Goal: Information Seeking & Learning: Get advice/opinions

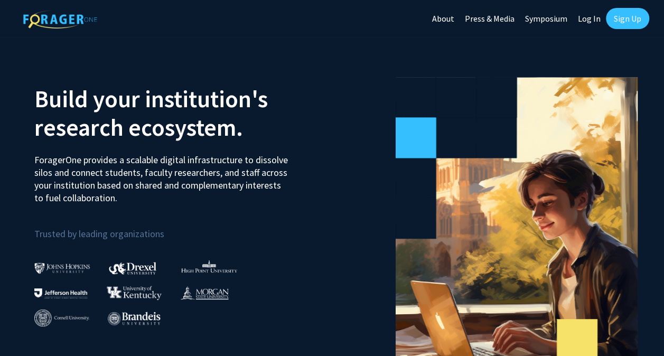
click at [625, 23] on link "Sign Up" at bounding box center [627, 18] width 43 height 21
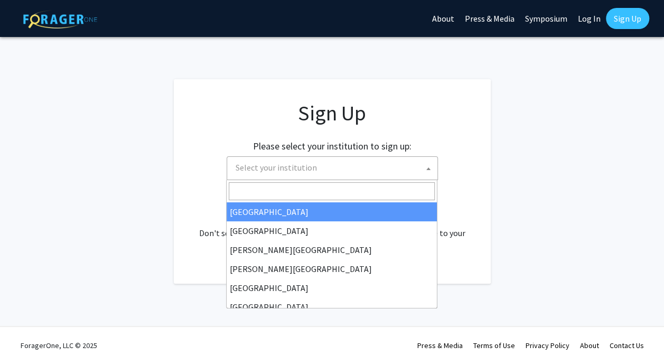
click at [376, 162] on span "Select your institution" at bounding box center [335, 168] width 206 height 22
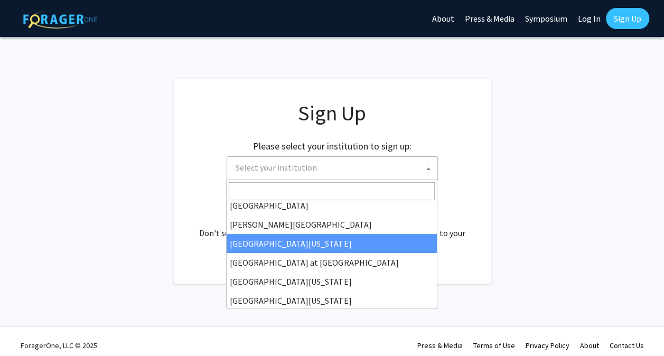
scroll to position [357, 0]
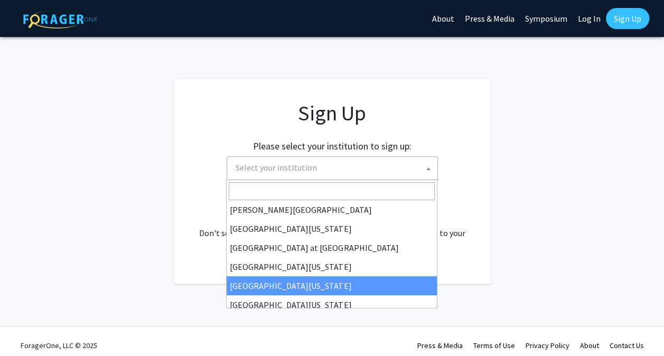
select select "31"
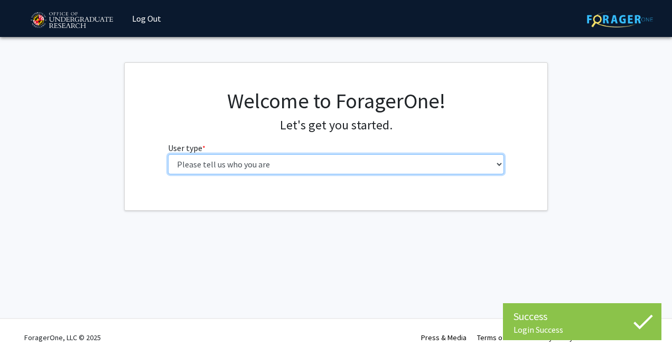
click at [203, 155] on select "Please tell us who you are Undergraduate Student Master's Student Doctoral Cand…" at bounding box center [336, 164] width 337 height 20
select select "1: undergrad"
click at [168, 154] on select "Please tell us who you are Undergraduate Student Master's Student Doctoral Cand…" at bounding box center [336, 164] width 337 height 20
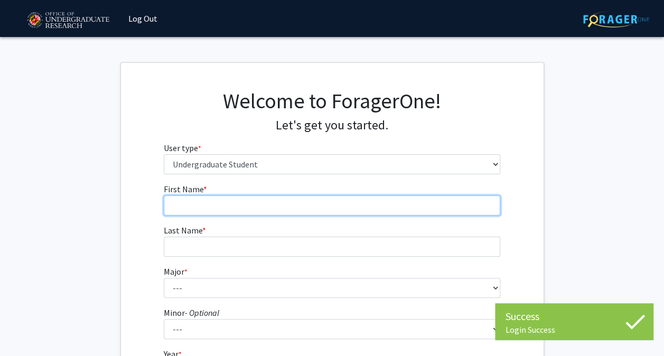
click at [271, 213] on input "First Name * required" at bounding box center [332, 206] width 337 height 20
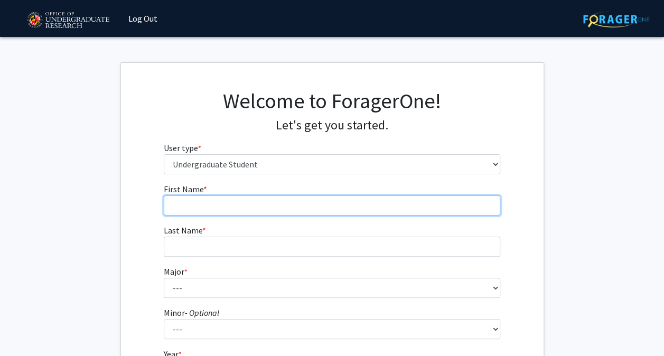
type input "Tariq"
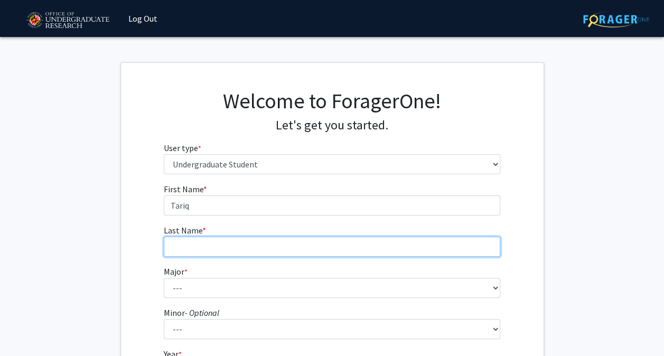
type input "Witherspoon"
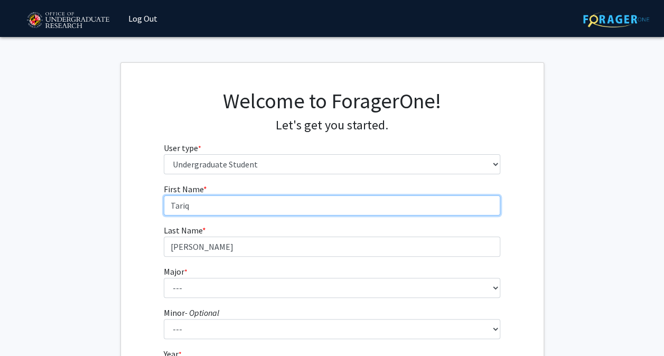
type input "University"
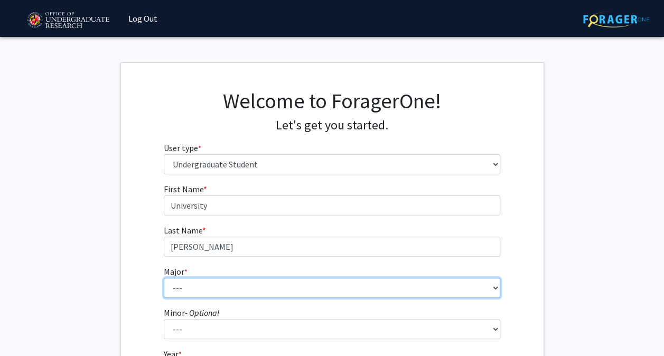
click at [234, 285] on select "--- Accounting Aerospace Engineering African American and Africana Studies Agri…" at bounding box center [332, 288] width 337 height 20
select select "97: 2398"
click at [164, 278] on select "--- Accounting Aerospace Engineering African American and Africana Studies Agri…" at bounding box center [332, 288] width 337 height 20
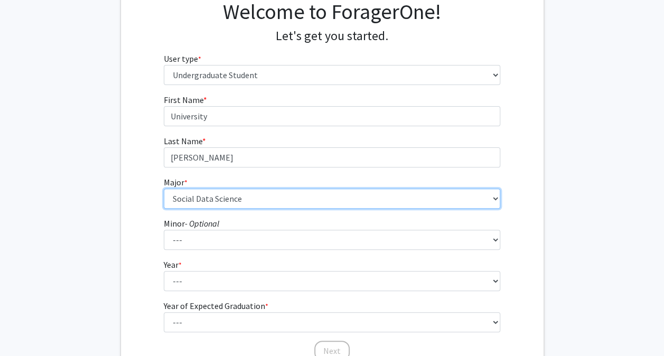
scroll to position [93, 0]
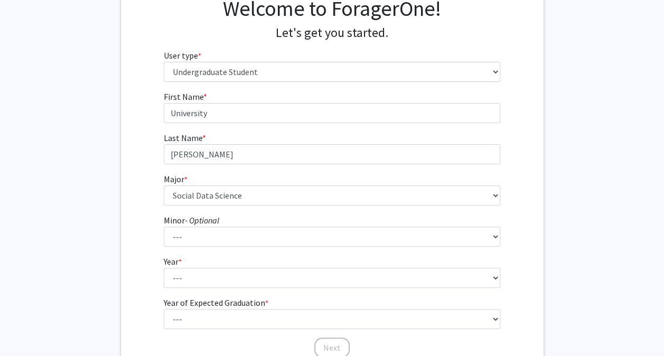
click at [228, 290] on form "First Name * required University Last Name * required Witherspoon Major * requi…" at bounding box center [332, 219] width 337 height 258
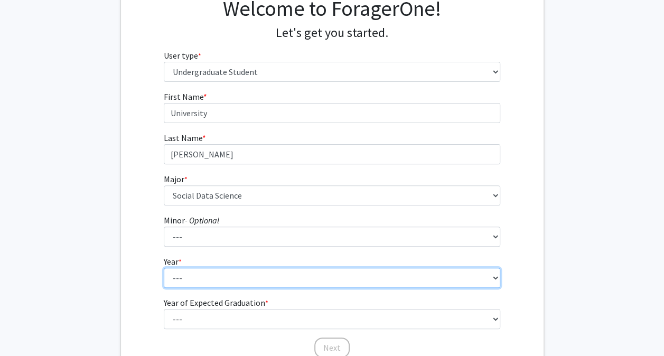
click at [227, 284] on select "--- First-year Sophomore Junior Senior Postbaccalaureate Certificate" at bounding box center [332, 278] width 337 height 20
select select "4: senior"
click at [164, 268] on select "--- First-year Sophomore Junior Senior Postbaccalaureate Certificate" at bounding box center [332, 278] width 337 height 20
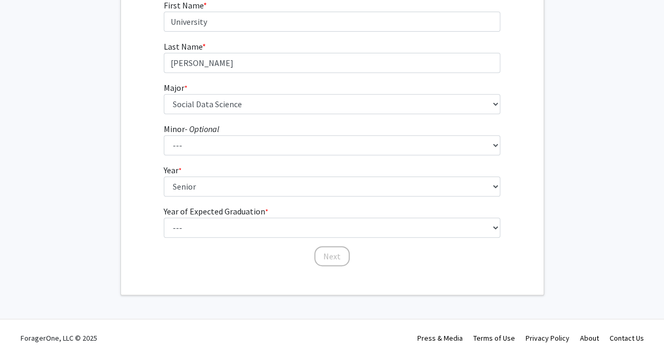
click at [211, 216] on label "Year of Expected Graduation * required" at bounding box center [216, 211] width 105 height 13
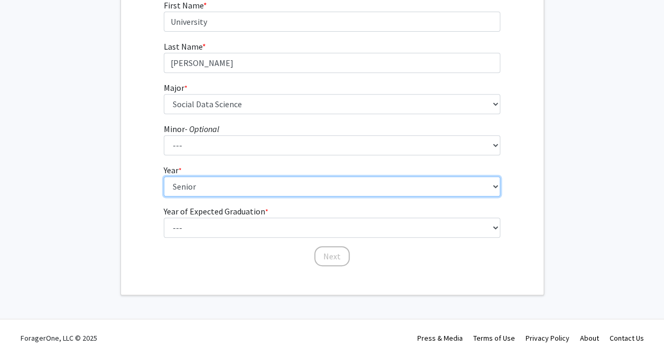
click at [211, 197] on select "--- First-year Sophomore Junior Senior Postbaccalaureate Certificate" at bounding box center [332, 187] width 337 height 20
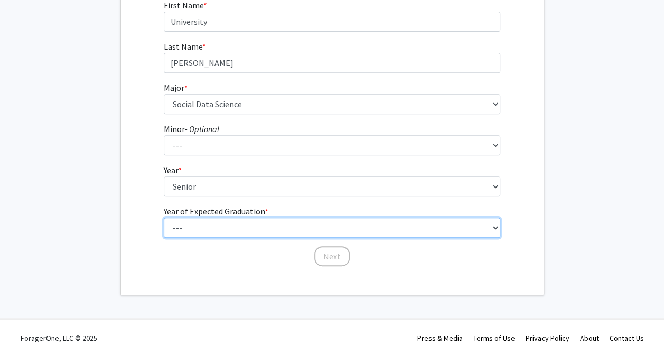
click at [215, 226] on select "--- 2025 2026 2027 2028 2029 2030 2031 2032 2033 2034" at bounding box center [332, 228] width 337 height 20
select select "2: 2026"
click at [164, 218] on select "--- 2025 2026 2027 2028 2029 2030 2031 2032 2033 2034" at bounding box center [332, 228] width 337 height 20
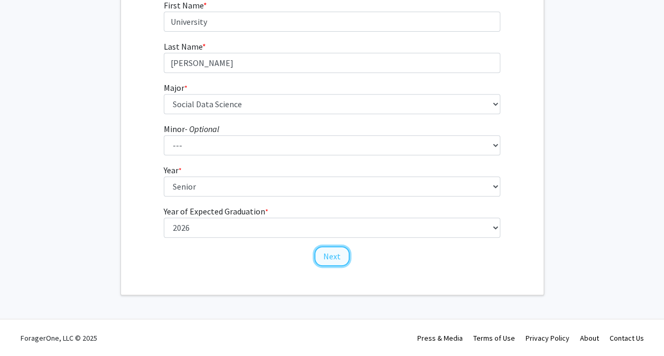
click at [326, 250] on button "Next" at bounding box center [332, 256] width 35 height 20
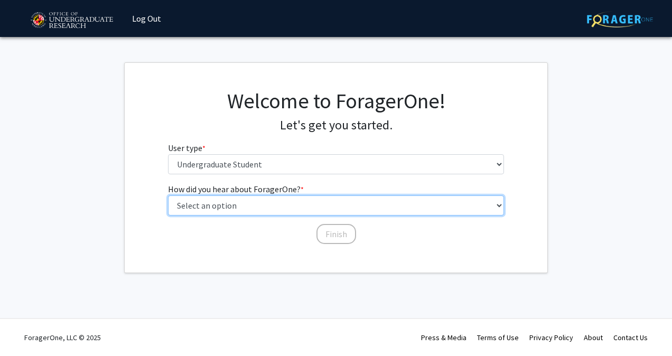
click at [277, 210] on select "Select an option Peer/student recommendation Faculty/staff recommendation Unive…" at bounding box center [336, 206] width 337 height 20
select select "3: university_website"
click at [168, 196] on select "Select an option Peer/student recommendation Faculty/staff recommendation Unive…" at bounding box center [336, 206] width 337 height 20
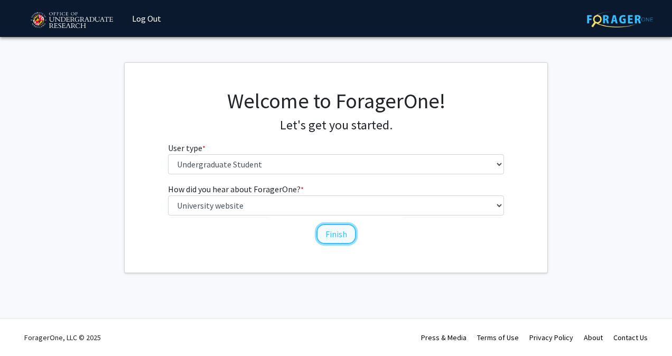
click at [322, 234] on button "Finish" at bounding box center [337, 234] width 40 height 20
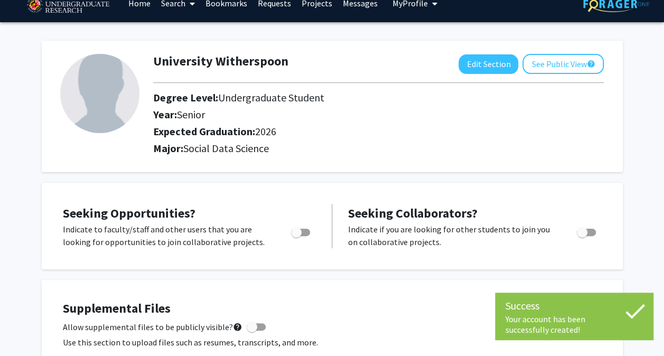
scroll to position [16, 0]
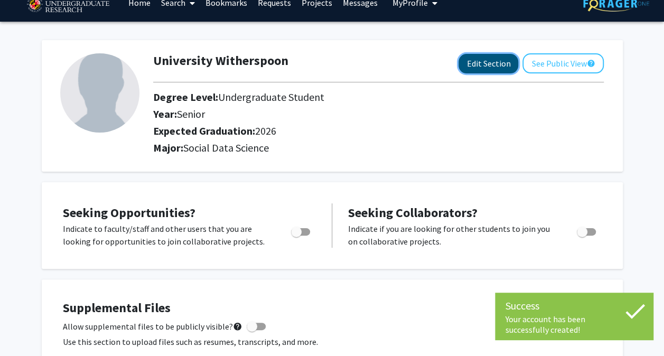
click at [487, 63] on button "Edit Section" at bounding box center [489, 64] width 60 height 20
select select "senior"
select select "2026"
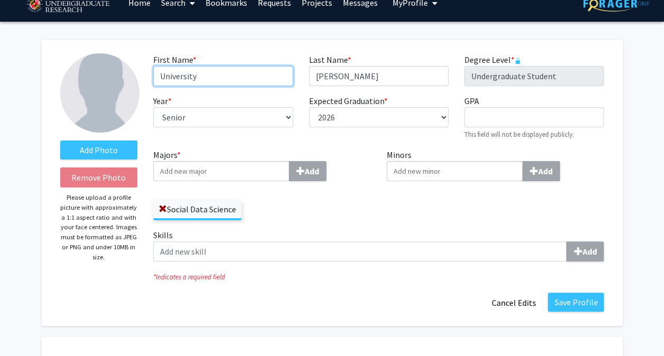
drag, startPoint x: 233, startPoint y: 74, endPoint x: 147, endPoint y: 95, distance: 87.7
click at [147, 95] on div "First Name * required University Last Name * required Witherspoon Degree Level …" at bounding box center [378, 100] width 467 height 95
type input "Tariq"
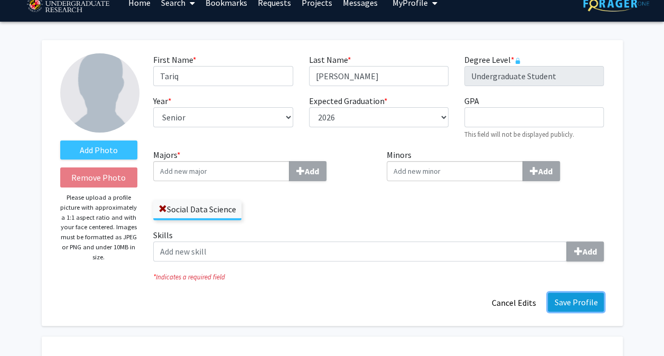
click at [570, 295] on button "Save Profile" at bounding box center [576, 302] width 56 height 19
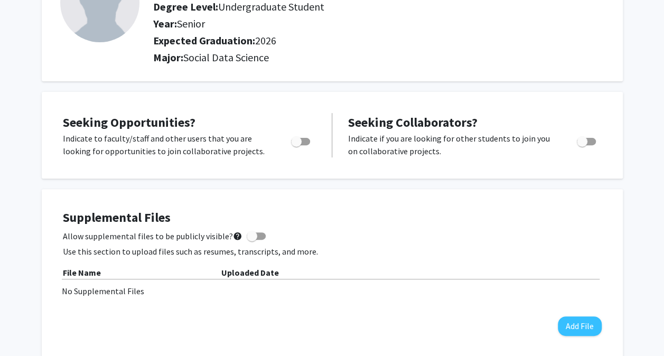
scroll to position [0, 0]
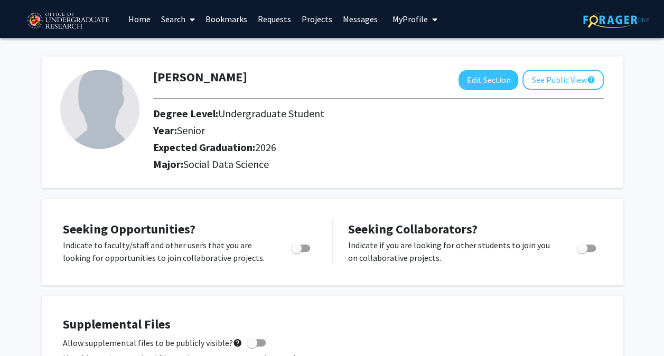
click at [301, 244] on span "Toggle" at bounding box center [296, 248] width 11 height 11
click at [297, 252] on input "Are you actively seeking opportunities?" at bounding box center [296, 252] width 1 height 1
checkbox input "true"
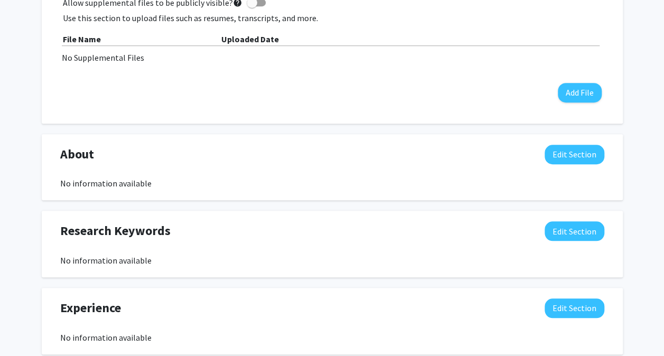
scroll to position [341, 0]
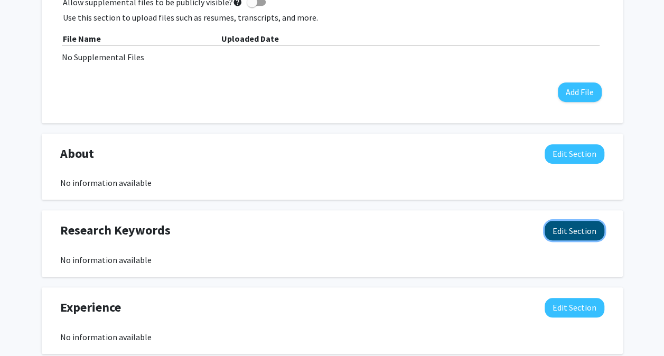
click at [560, 238] on button "Edit Section" at bounding box center [575, 231] width 60 height 20
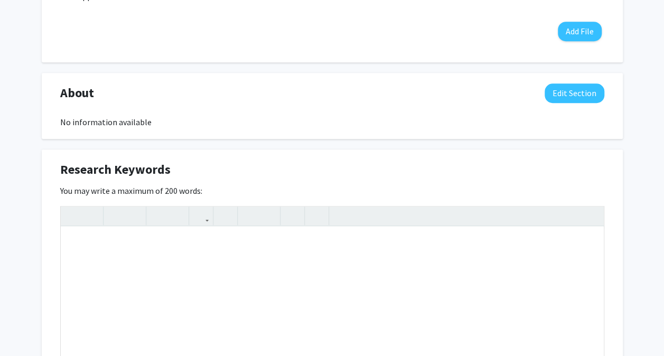
scroll to position [415, 0]
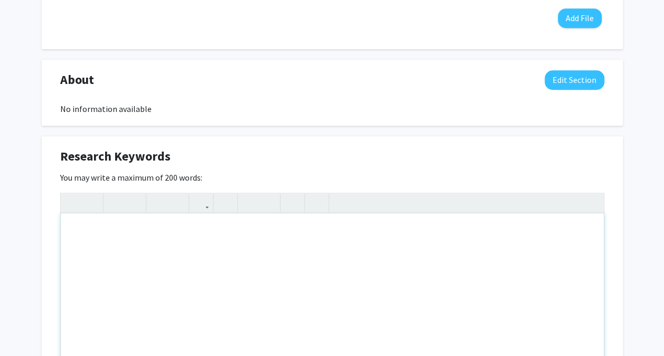
click at [192, 240] on div "Note to users with screen readers: Please deactivate our accessibility plugin f…" at bounding box center [332, 293] width 543 height 159
type textarea "A"
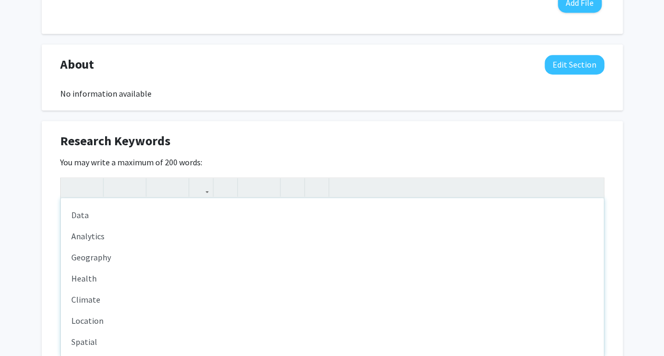
scroll to position [12, 0]
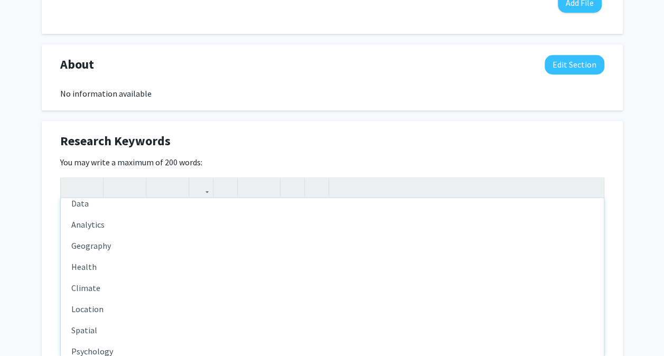
type textarea "<p>Data</p><p>Analytics</p><p>Geography</p><p>Health</p><p>Climate</p><p>Locati…"
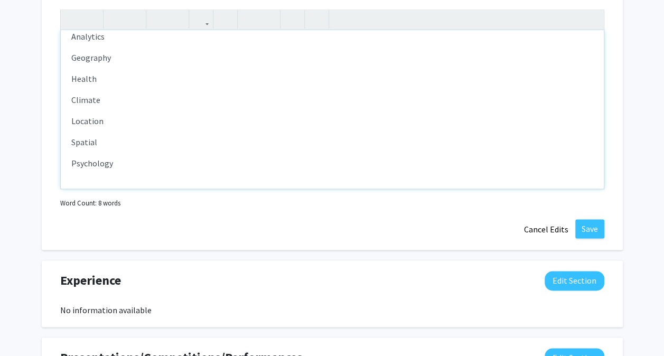
scroll to position [599, 0]
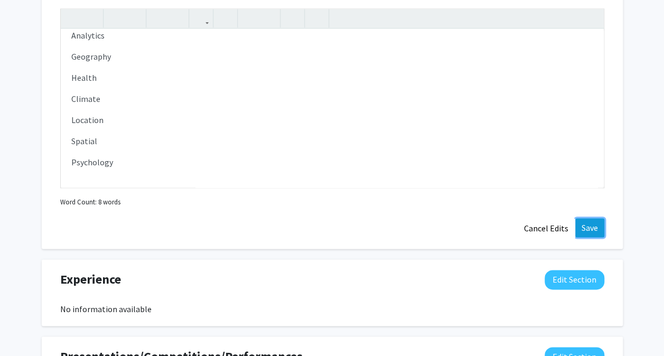
click at [589, 225] on button "Save" at bounding box center [590, 227] width 29 height 19
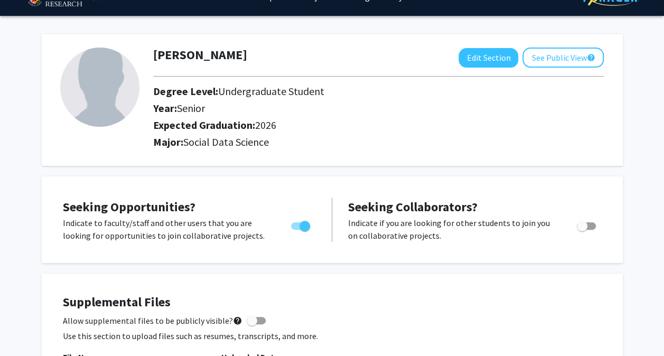
scroll to position [0, 0]
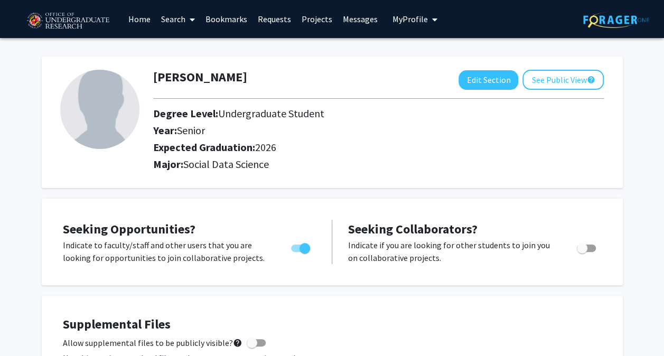
click at [316, 19] on link "Projects" at bounding box center [317, 19] width 41 height 37
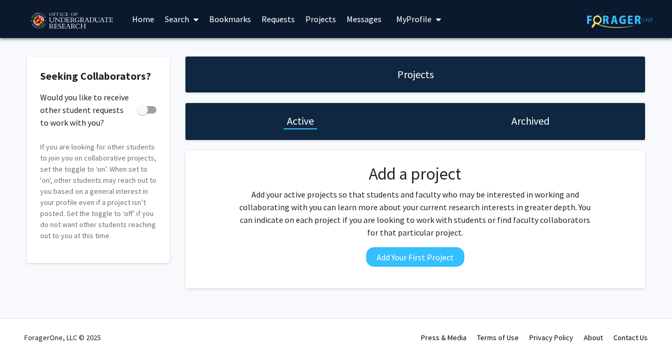
click at [183, 20] on link "Search" at bounding box center [182, 19] width 44 height 37
click at [190, 45] on span "Faculty/Staff" at bounding box center [199, 48] width 78 height 21
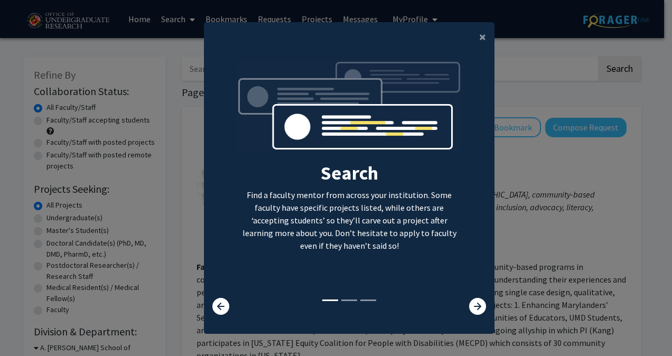
click at [477, 297] on div "Search Find a faculty mentor from across your institution. Some faculty have sp…" at bounding box center [350, 179] width 290 height 238
click at [475, 304] on icon at bounding box center [477, 306] width 17 height 17
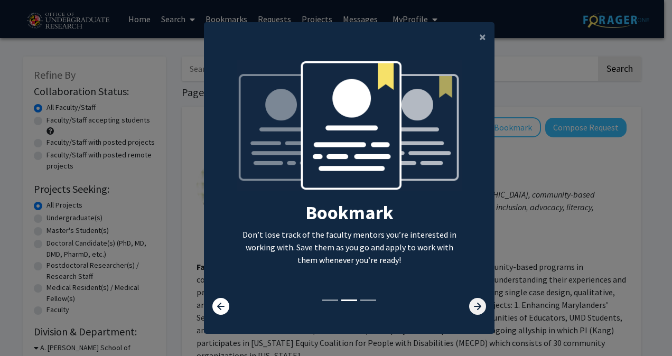
click at [475, 304] on icon at bounding box center [477, 306] width 17 height 17
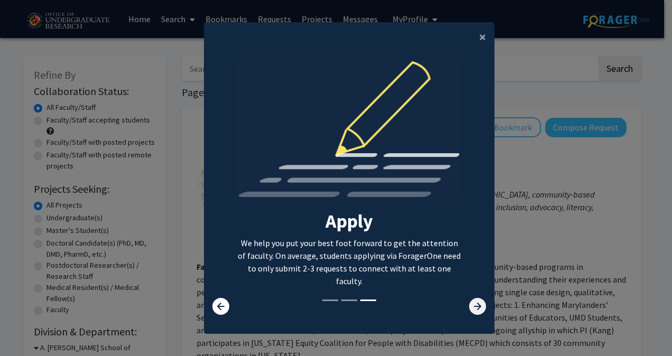
click at [475, 304] on icon at bounding box center [477, 306] width 17 height 17
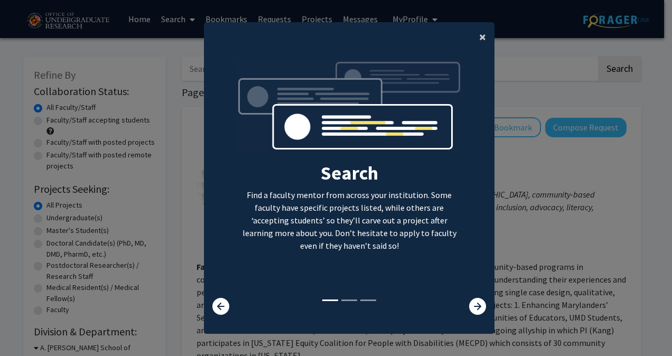
click at [474, 44] on button "×" at bounding box center [483, 37] width 24 height 30
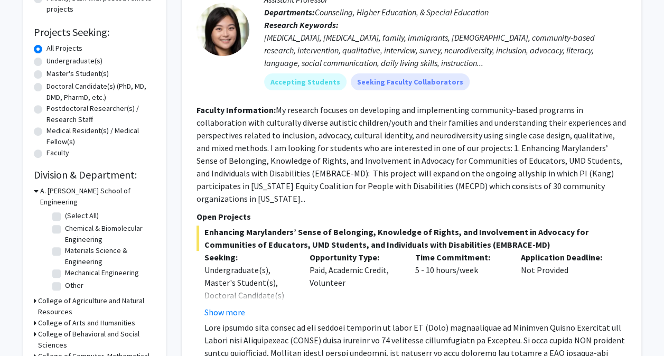
scroll to position [158, 0]
click at [232, 307] on button "Show more" at bounding box center [225, 312] width 41 height 13
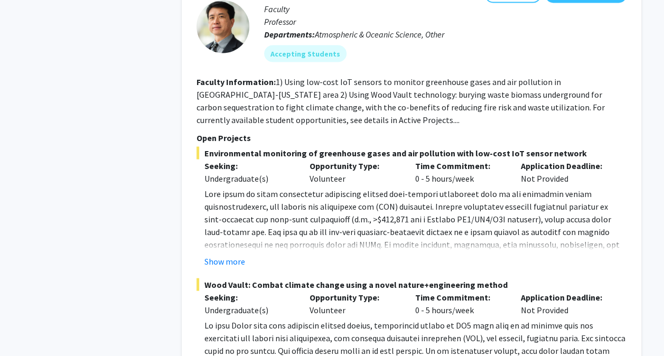
scroll to position [959, 0]
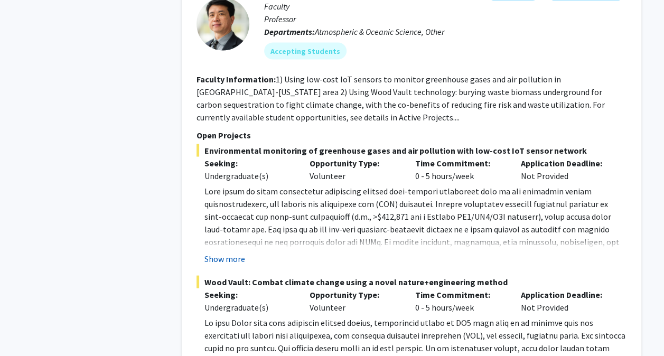
click at [236, 256] on button "Show more" at bounding box center [225, 258] width 41 height 13
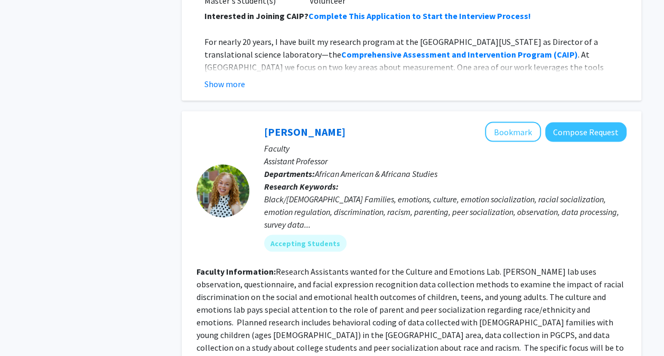
scroll to position [5161, 0]
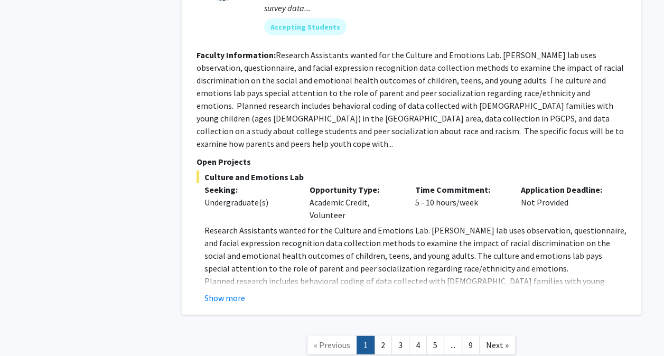
click at [367, 336] on link "1" at bounding box center [366, 345] width 18 height 19
click at [381, 336] on link "2" at bounding box center [383, 345] width 18 height 19
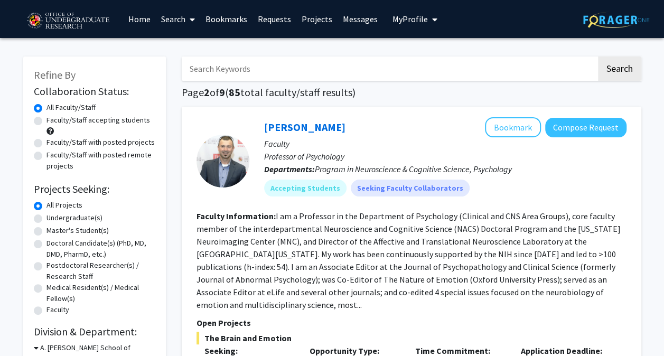
click at [47, 220] on label "Undergraduate(s)" at bounding box center [75, 217] width 56 height 11
click at [47, 219] on input "Undergraduate(s)" at bounding box center [50, 215] width 7 height 7
radio input "true"
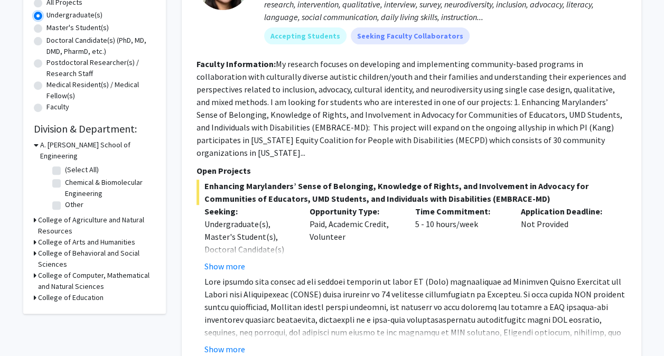
scroll to position [212, 0]
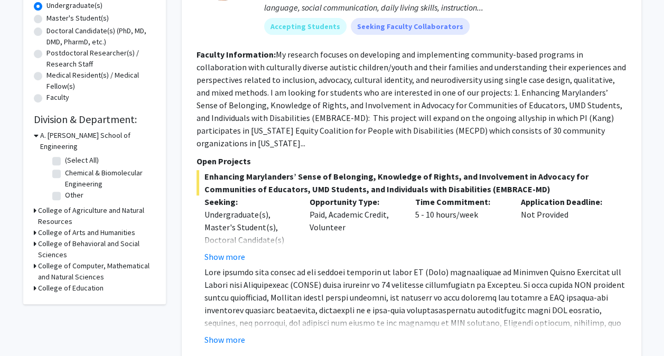
click at [39, 205] on h3 "College of Agriculture and Natural Resources" at bounding box center [96, 216] width 117 height 22
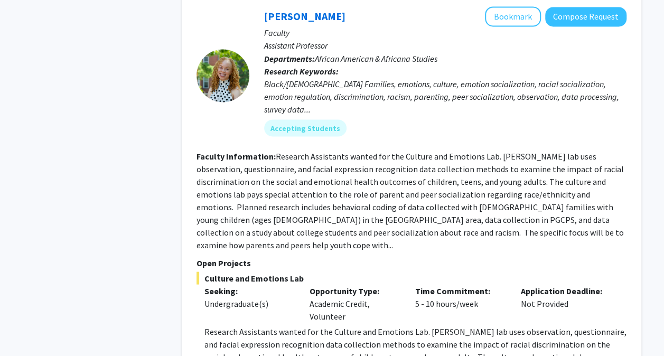
scroll to position [5022, 0]
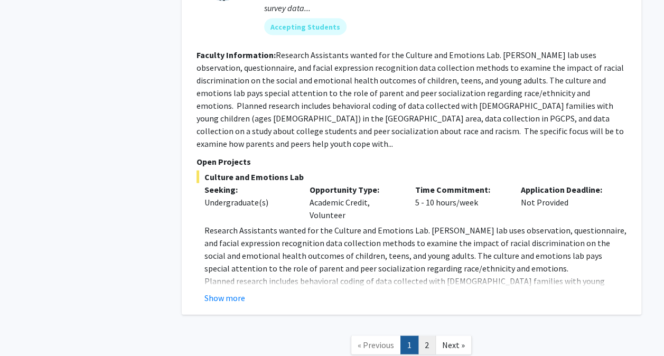
click at [421, 336] on link "2" at bounding box center [427, 345] width 18 height 19
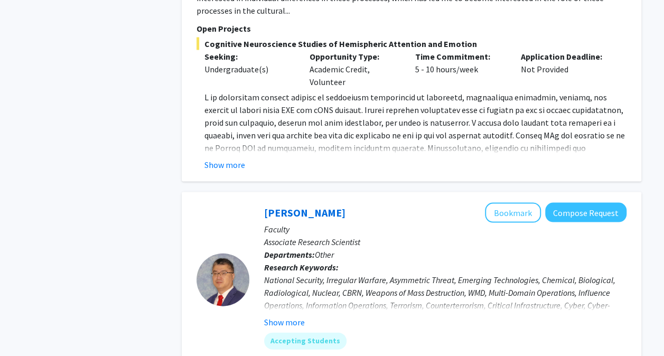
scroll to position [1051, 0]
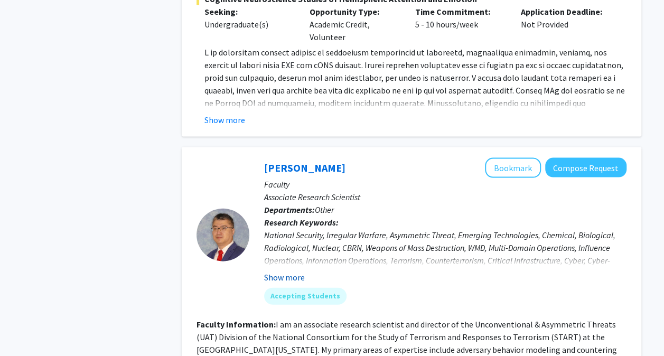
click at [276, 271] on button "Show more" at bounding box center [284, 277] width 41 height 13
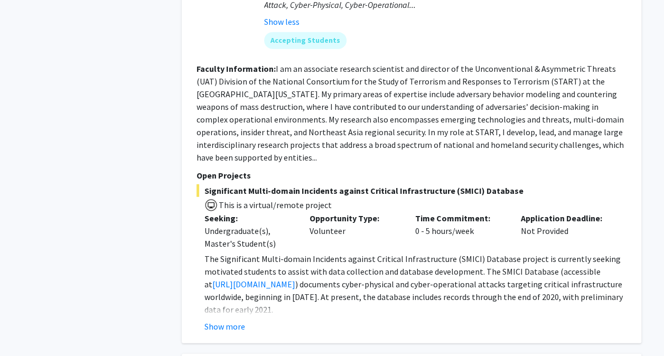
scroll to position [1322, 0]
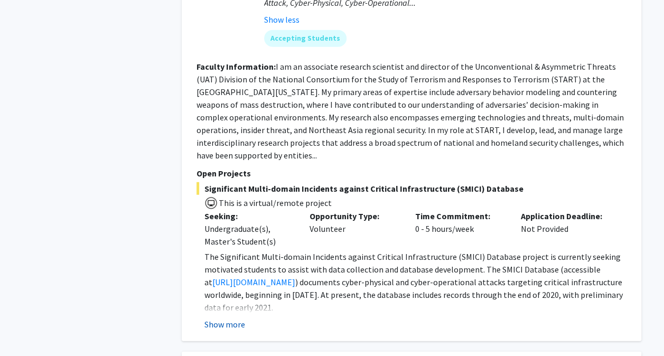
click at [220, 318] on button "Show more" at bounding box center [225, 324] width 41 height 13
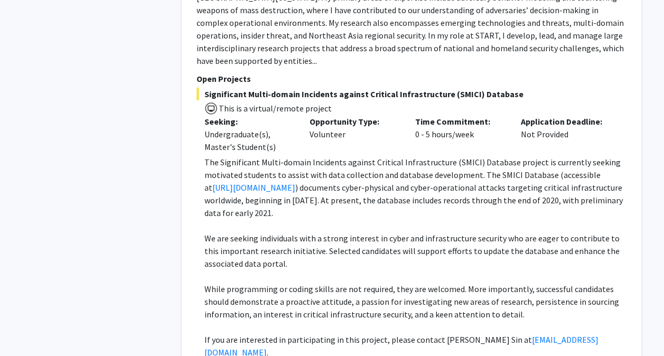
scroll to position [1416, 0]
click at [238, 183] on link "https://smici.umd.edu/" at bounding box center [253, 188] width 83 height 11
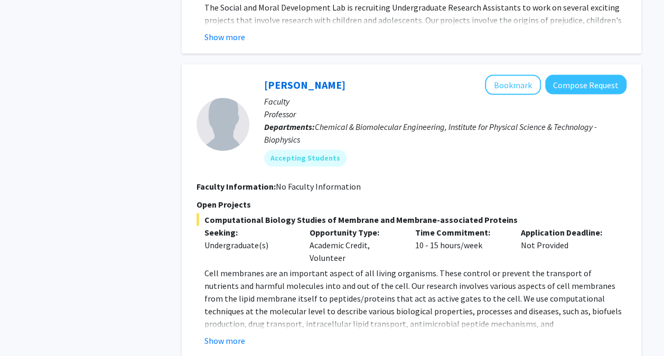
scroll to position [3043, 0]
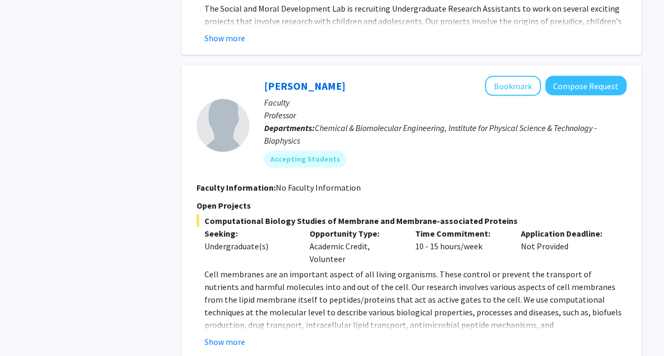
click at [237, 294] on fg-read-more "Cell membranes are an important aspect of all living organisms. These control o…" at bounding box center [412, 308] width 430 height 80
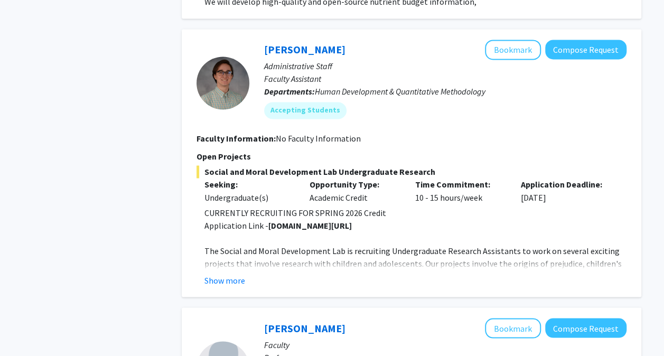
scroll to position [2799, 0]
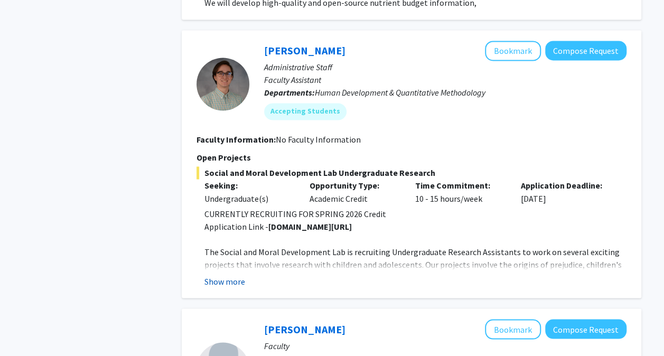
click at [229, 275] on button "Show more" at bounding box center [225, 281] width 41 height 13
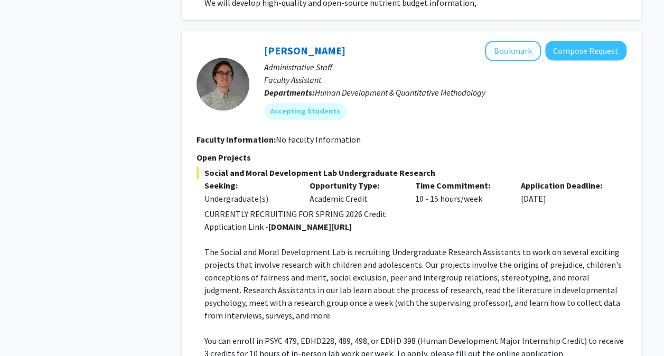
drag, startPoint x: 266, startPoint y: 188, endPoint x: 351, endPoint y: 193, distance: 84.7
click at [351, 220] on p "Application Link - go.umd.edu/killenlab" at bounding box center [416, 226] width 422 height 13
copy strong "go.umd.edu/killenlab"
click at [218, 246] on p "The Social and Moral Development Lab is recruiting Undergraduate Research Assis…" at bounding box center [416, 283] width 422 height 76
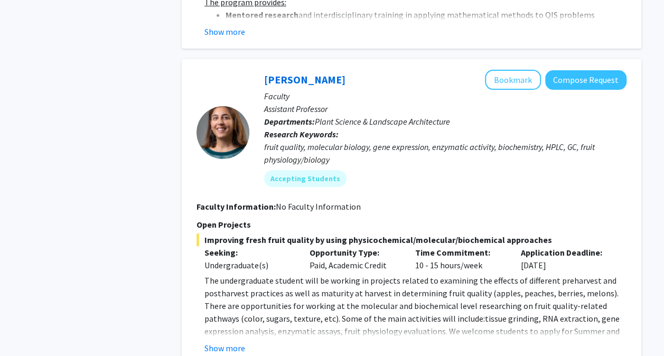
scroll to position [2075, 0]
click at [228, 342] on button "Show more" at bounding box center [225, 348] width 41 height 13
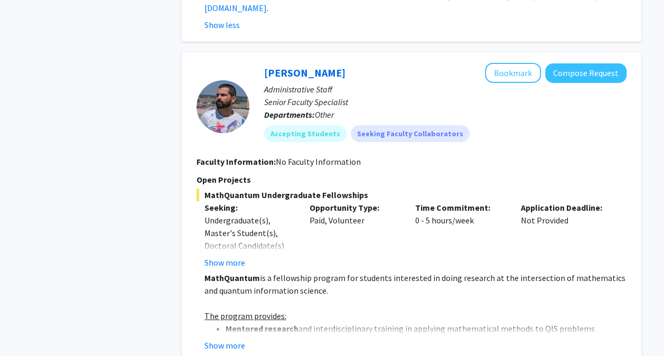
scroll to position [1761, 0]
click at [237, 339] on button "Show more" at bounding box center [225, 345] width 41 height 13
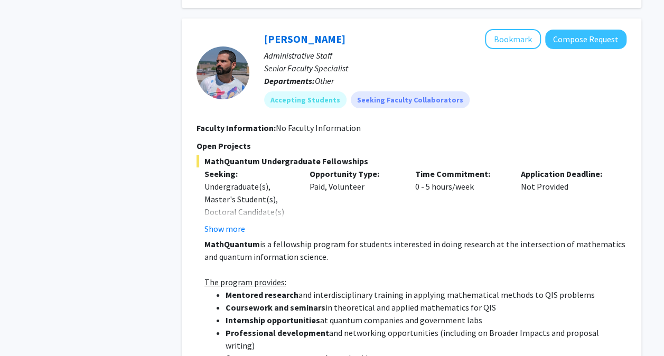
scroll to position [1796, 0]
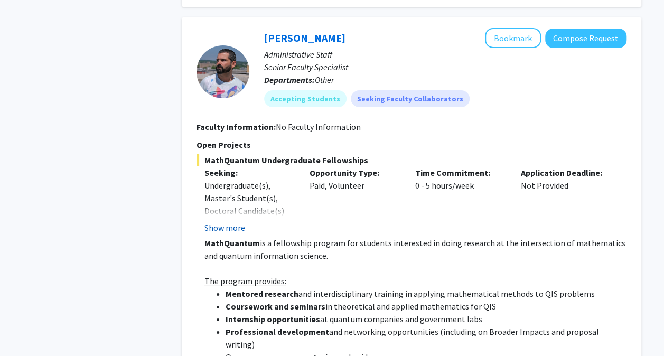
click at [214, 221] on button "Show more" at bounding box center [225, 227] width 41 height 13
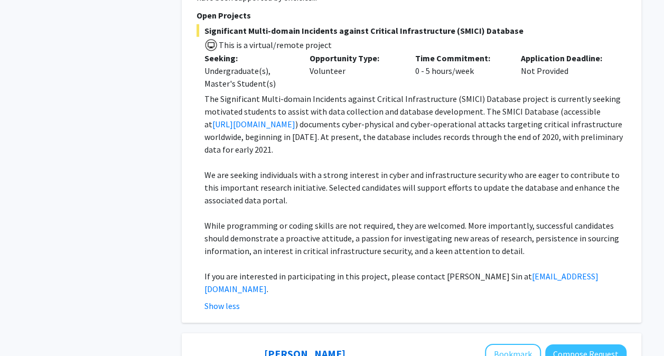
scroll to position [1485, 0]
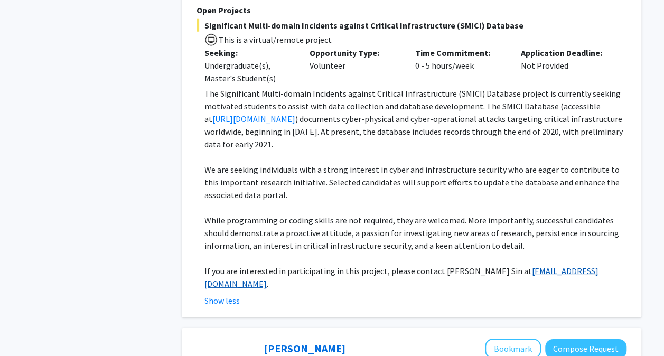
click at [521, 266] on link "sinss@umd.edu" at bounding box center [402, 277] width 394 height 23
click at [516, 266] on link "sinss@umd.edu" at bounding box center [402, 277] width 394 height 23
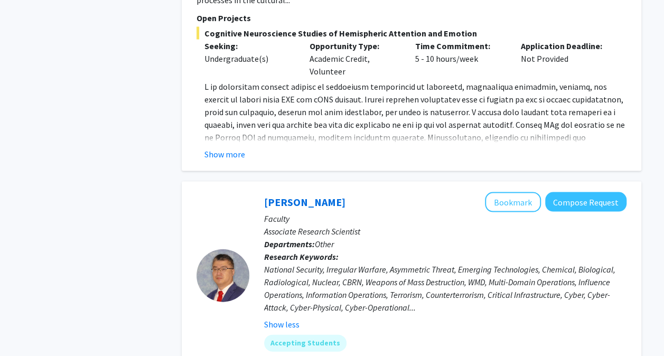
scroll to position [1016, 0]
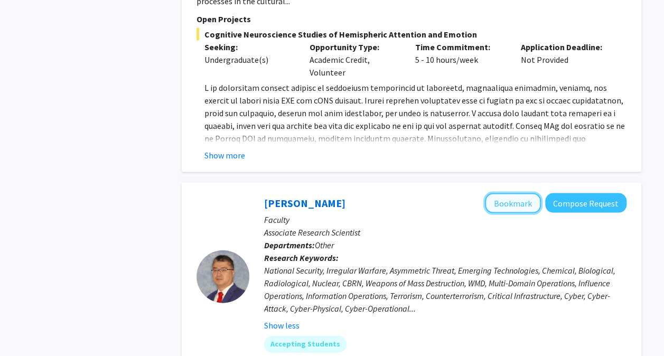
click at [504, 193] on button "Bookmark" at bounding box center [513, 203] width 56 height 20
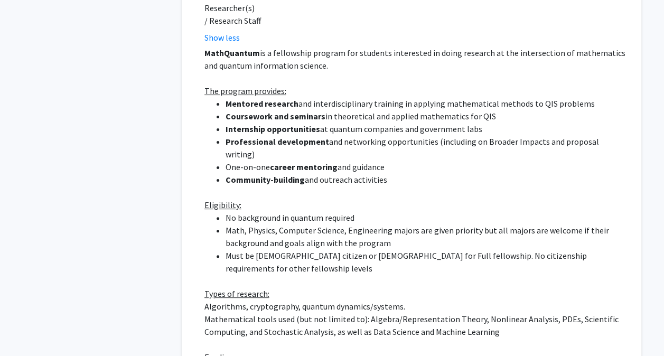
scroll to position [2014, 0]
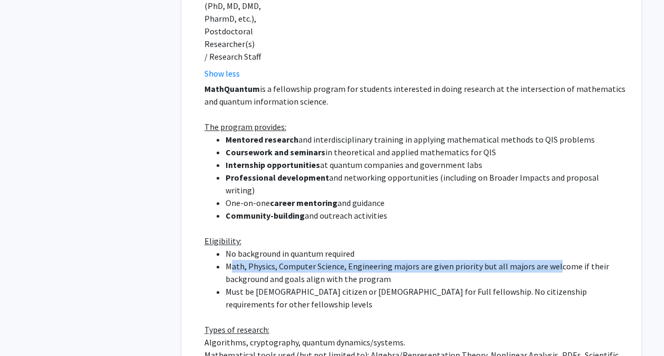
drag, startPoint x: 230, startPoint y: 206, endPoint x: 554, endPoint y: 204, distance: 323.5
click at [554, 260] on li "Math, Physics, Computer Science, Engineering majors are given priority but all …" at bounding box center [426, 272] width 401 height 25
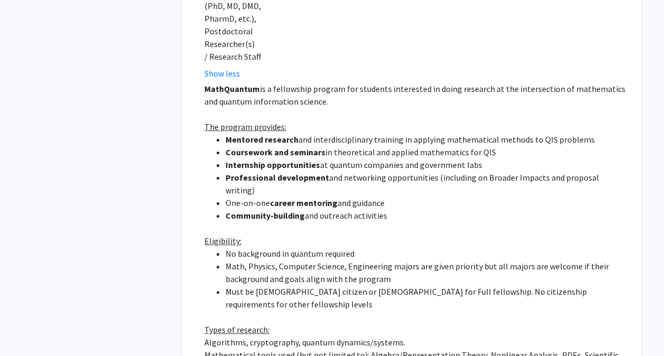
drag, startPoint x: 554, startPoint y: 204, endPoint x: 369, endPoint y: 223, distance: 185.9
click at [369, 285] on li "Must be U.S. citizen or permanent resident for Full fellowship. No citizenship …" at bounding box center [426, 297] width 401 height 25
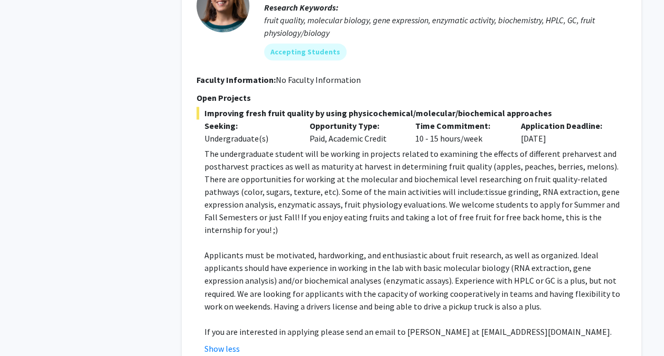
scroll to position [2697, 0]
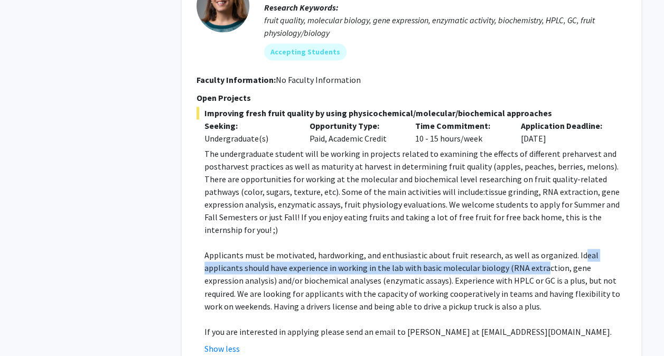
drag, startPoint x: 574, startPoint y: 173, endPoint x: 501, endPoint y: 198, distance: 77.4
click at [501, 249] on p "Applicants must be motivated, hardworking, and enthusiastic about fruit researc…" at bounding box center [416, 280] width 422 height 63
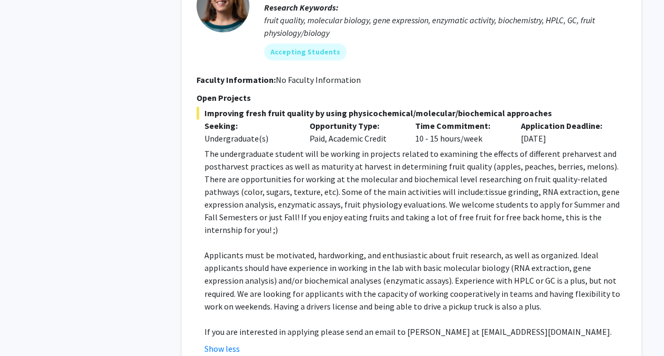
drag, startPoint x: 501, startPoint y: 198, endPoint x: 450, endPoint y: 241, distance: 66.3
click at [450, 312] on p at bounding box center [416, 318] width 422 height 13
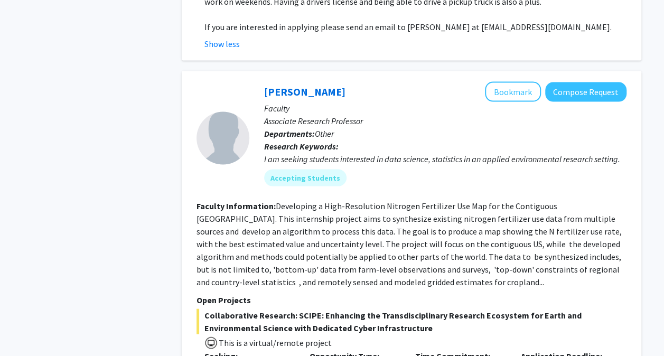
scroll to position [3002, 0]
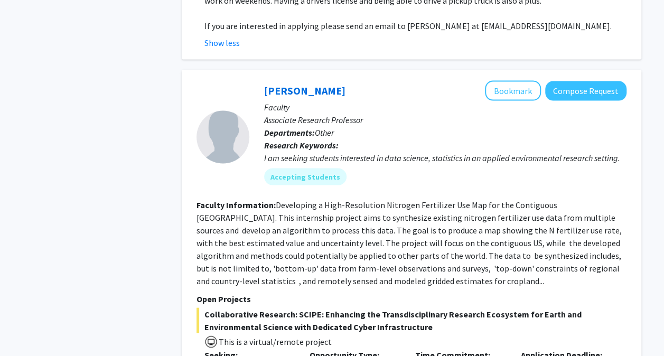
drag, startPoint x: 411, startPoint y: 290, endPoint x: 487, endPoint y: 289, distance: 76.1
drag, startPoint x: 487, startPoint y: 289, endPoint x: 362, endPoint y: 211, distance: 147.9
click at [362, 211] on section "Faculty Information: Developing a High-Resolution Nitrogen Fertilizer Use Map f…" at bounding box center [412, 243] width 430 height 89
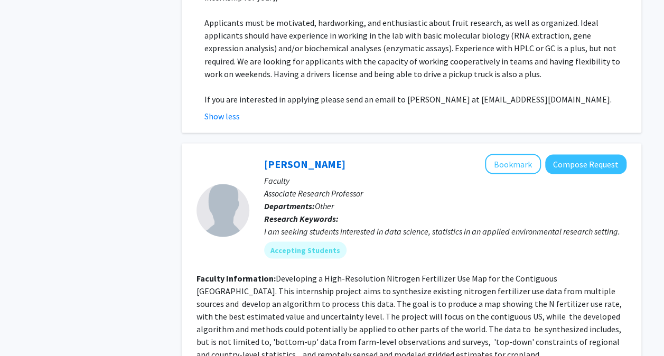
scroll to position [2928, 0]
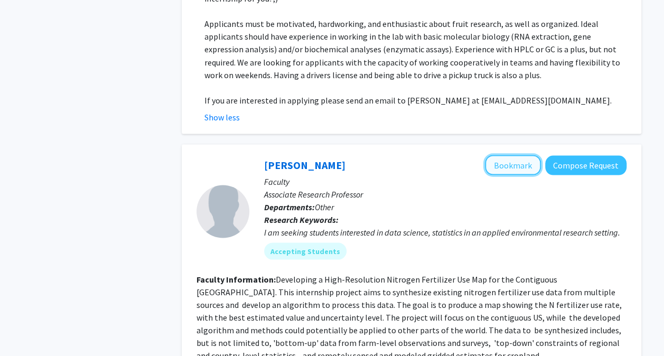
click at [507, 155] on button "Bookmark" at bounding box center [513, 165] width 56 height 20
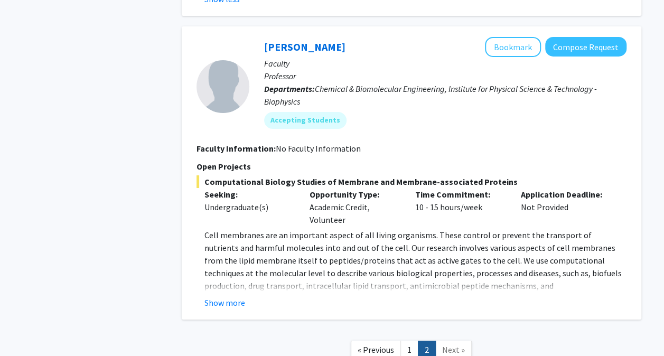
scroll to position [3802, 0]
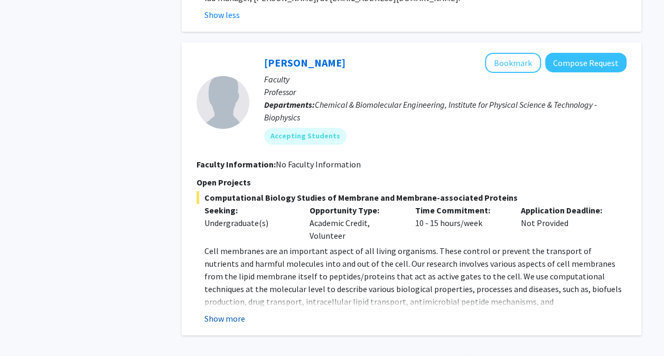
click at [212, 312] on button "Show more" at bounding box center [225, 318] width 41 height 13
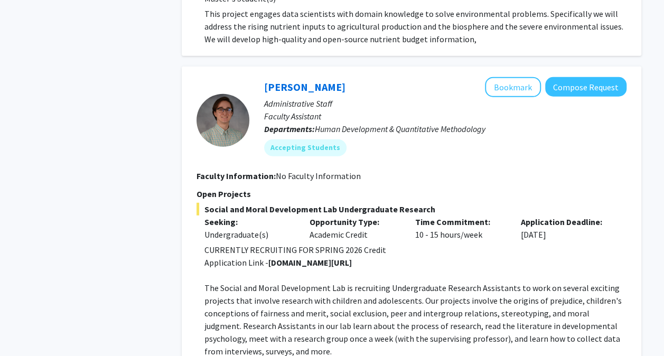
scroll to position [3383, 0]
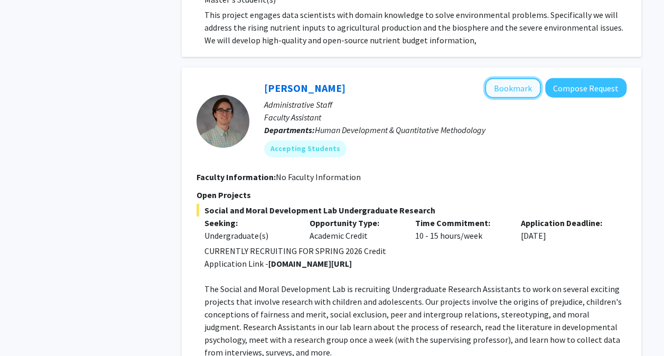
click at [501, 78] on button "Bookmark" at bounding box center [513, 88] width 56 height 20
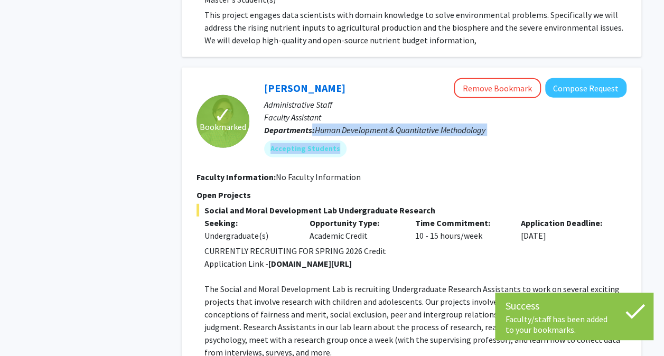
drag, startPoint x: 312, startPoint y: 54, endPoint x: 500, endPoint y: 66, distance: 188.5
click at [500, 78] on div "Nathaniel Pearl Remove Bookmark Compose Request Administrative Staff Faculty As…" at bounding box center [437, 121] width 377 height 87
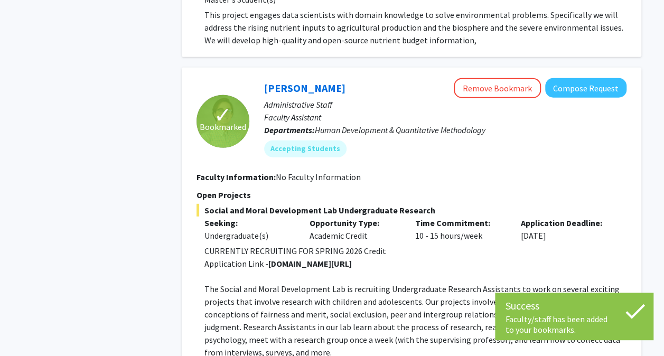
drag, startPoint x: 500, startPoint y: 66, endPoint x: 406, endPoint y: 149, distance: 125.4
click at [406, 217] on div "Opportunity Type: Academic Credit" at bounding box center [355, 229] width 106 height 25
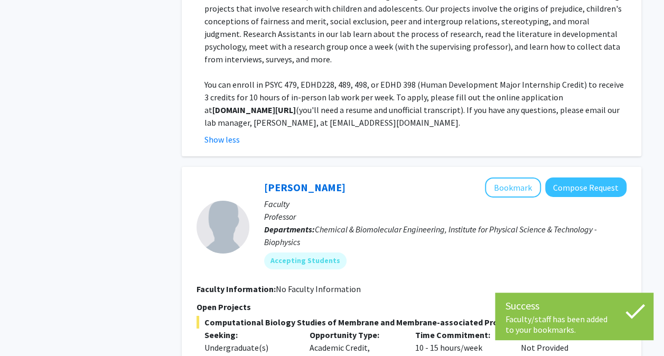
scroll to position [3872, 0]
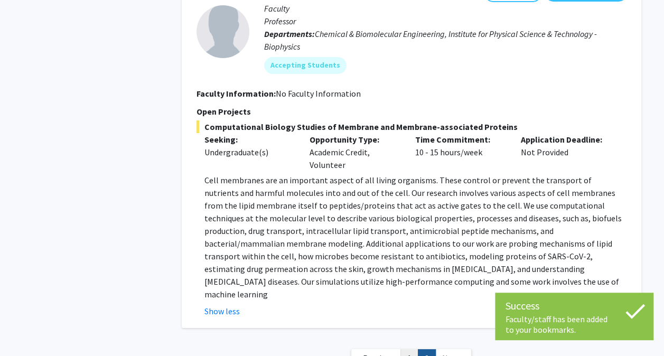
click at [409, 349] on link "1" at bounding box center [410, 358] width 18 height 19
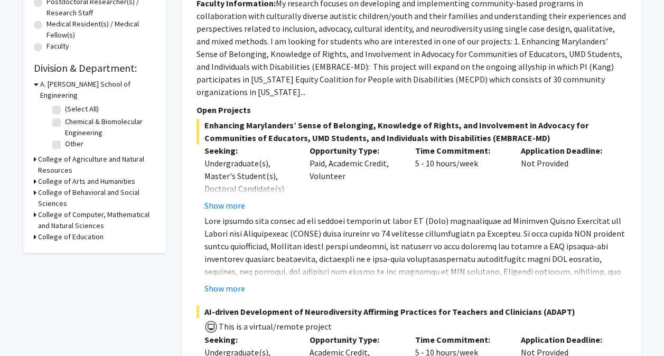
scroll to position [264, 0]
click at [232, 204] on button "Show more" at bounding box center [225, 205] width 41 height 13
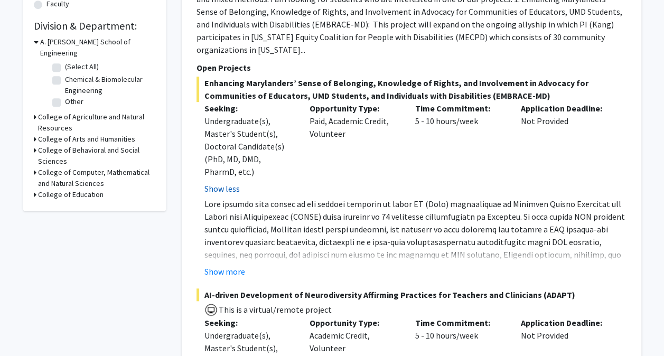
scroll to position [314, 0]
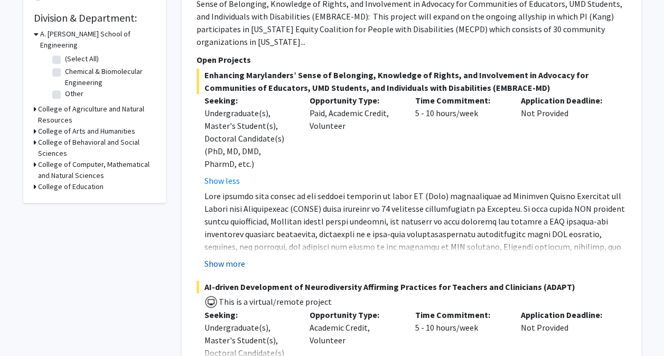
click at [226, 260] on button "Show more" at bounding box center [225, 263] width 41 height 13
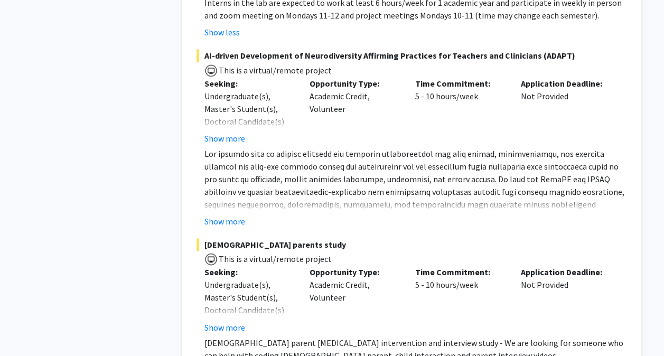
scroll to position [672, 0]
click at [236, 222] on button "Show more" at bounding box center [225, 222] width 41 height 13
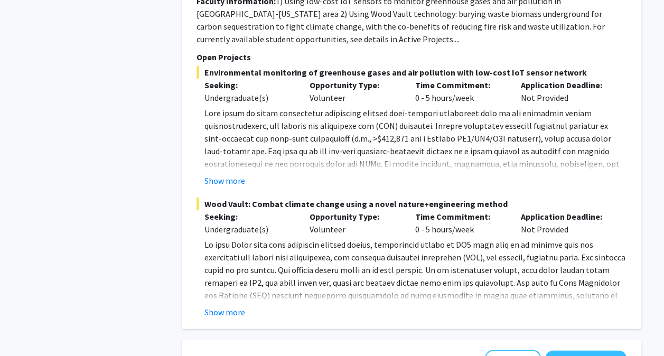
scroll to position [1261, 0]
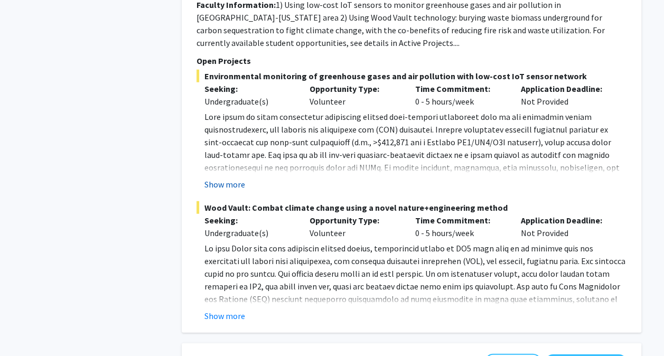
click at [235, 181] on button "Show more" at bounding box center [225, 184] width 41 height 13
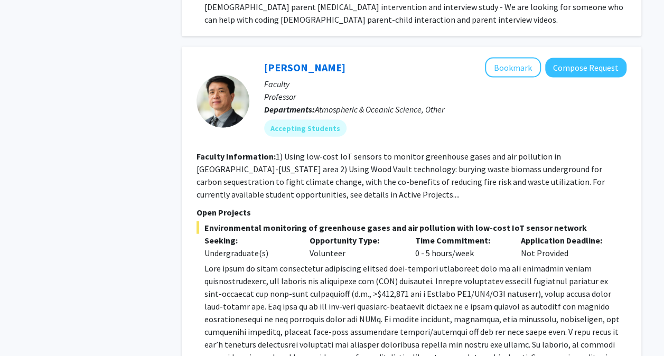
scroll to position [1109, 0]
click at [514, 70] on button "Bookmark" at bounding box center [513, 68] width 56 height 20
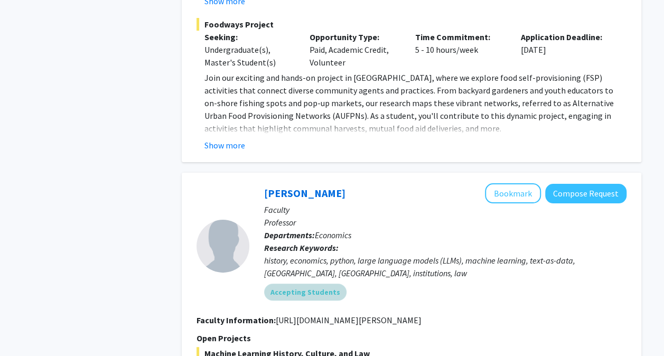
scroll to position [2046, 0]
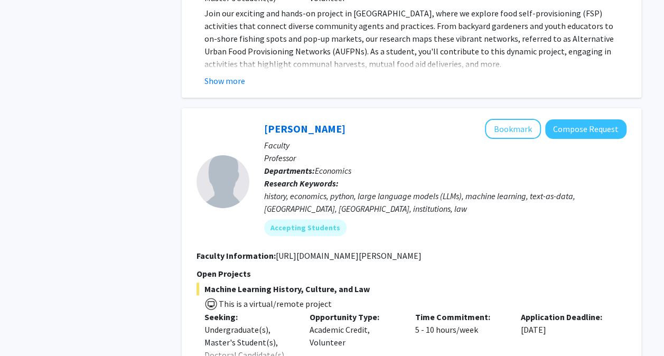
drag, startPoint x: 273, startPoint y: 253, endPoint x: 446, endPoint y: 254, distance: 173.4
click at [446, 254] on section "Faculty Information: http://www.econweb.umd.edu/~murrell/" at bounding box center [412, 255] width 430 height 13
copy section "http://www.econweb.umd.edu/~murrell/"
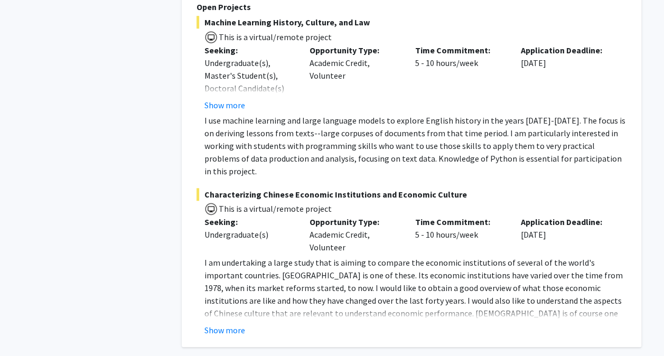
scroll to position [2401, 0]
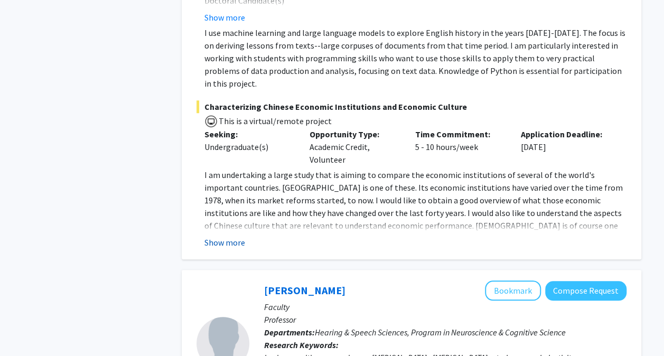
click at [221, 236] on button "Show more" at bounding box center [225, 242] width 41 height 13
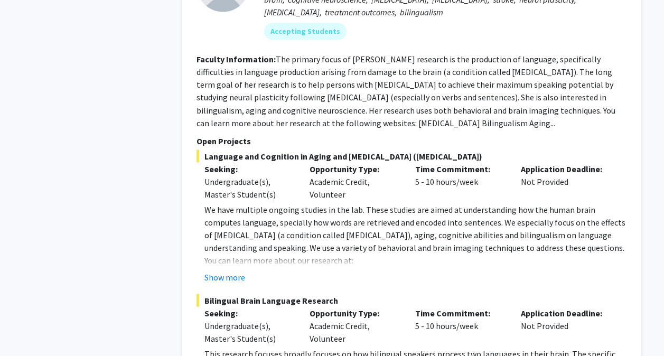
scroll to position [2887, 0]
click at [236, 270] on button "Show more" at bounding box center [225, 276] width 41 height 13
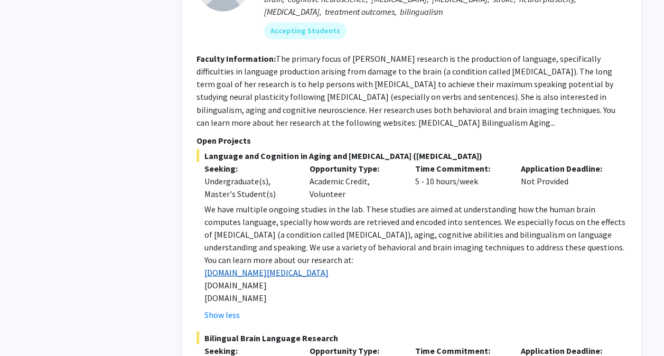
click at [253, 267] on link "www.aphasia.umd.edu" at bounding box center [267, 272] width 124 height 11
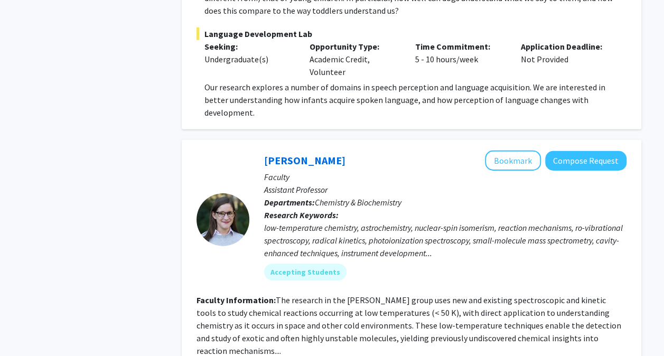
scroll to position [3643, 0]
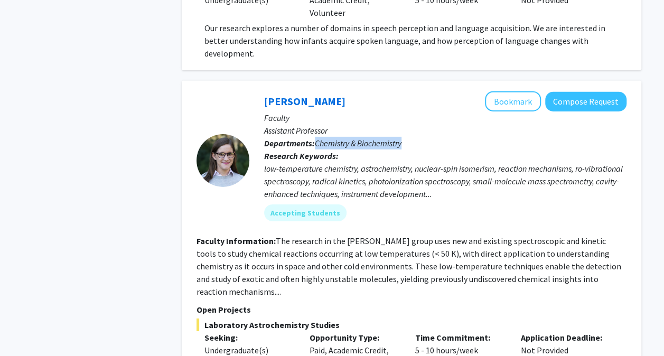
drag, startPoint x: 317, startPoint y: 108, endPoint x: 413, endPoint y: 111, distance: 95.7
click at [413, 137] on p "Departments: Chemistry & Biochemistry" at bounding box center [445, 143] width 363 height 13
drag, startPoint x: 413, startPoint y: 111, endPoint x: 401, endPoint y: 117, distance: 13.5
click at [401, 150] on p "Research Keywords: low-temperature chemistry, astrochemistry, nuclear-spin isom…" at bounding box center [445, 175] width 363 height 51
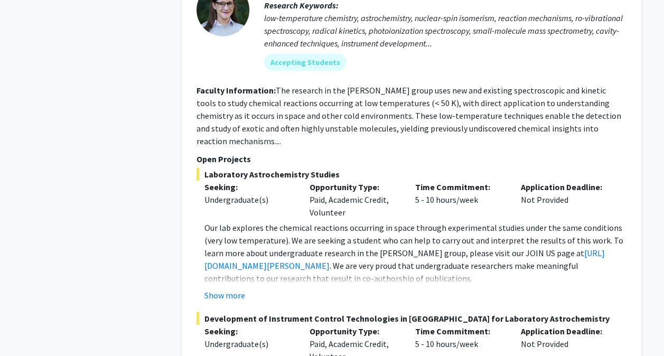
scroll to position [3794, 0]
click at [217, 289] on button "Show more" at bounding box center [225, 295] width 41 height 13
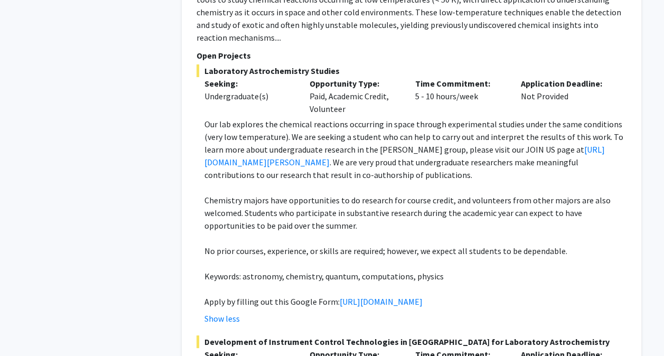
scroll to position [3900, 0]
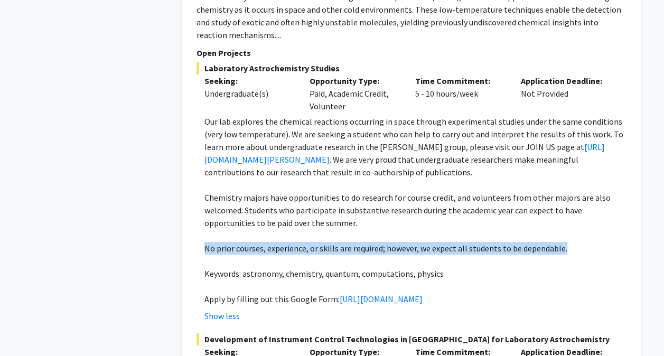
drag, startPoint x: 197, startPoint y: 199, endPoint x: 607, endPoint y: 198, distance: 410.2
click at [607, 198] on fg-read-more "Our lab explores the chemical reactions occurring in space through experimental…" at bounding box center [412, 218] width 430 height 207
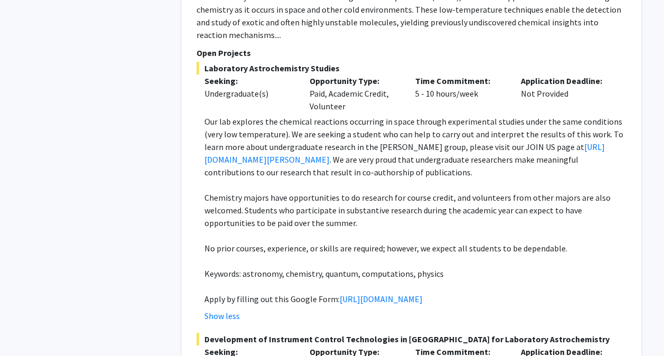
click at [389, 229] on p at bounding box center [416, 235] width 422 height 13
click at [340, 294] on link "https://docs.google.com/forms/d/e/1FAIpQLSc1a2KEqN38QvXz_Ai43zkn9t7ZfvyWPw9YHz9…" at bounding box center [381, 299] width 83 height 11
